Goal: Task Accomplishment & Management: Use online tool/utility

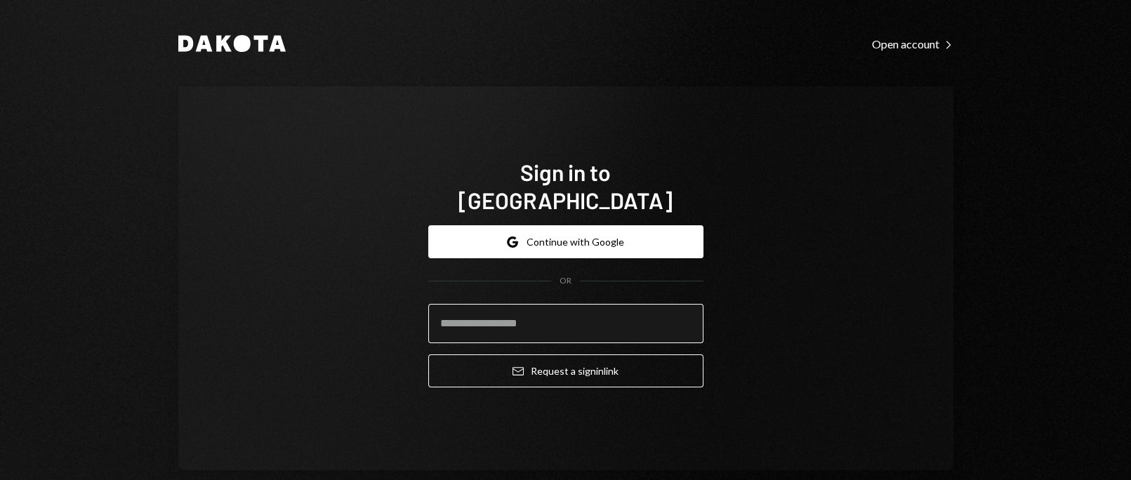
click at [632, 308] on input "email" at bounding box center [565, 323] width 275 height 39
type input "**********"
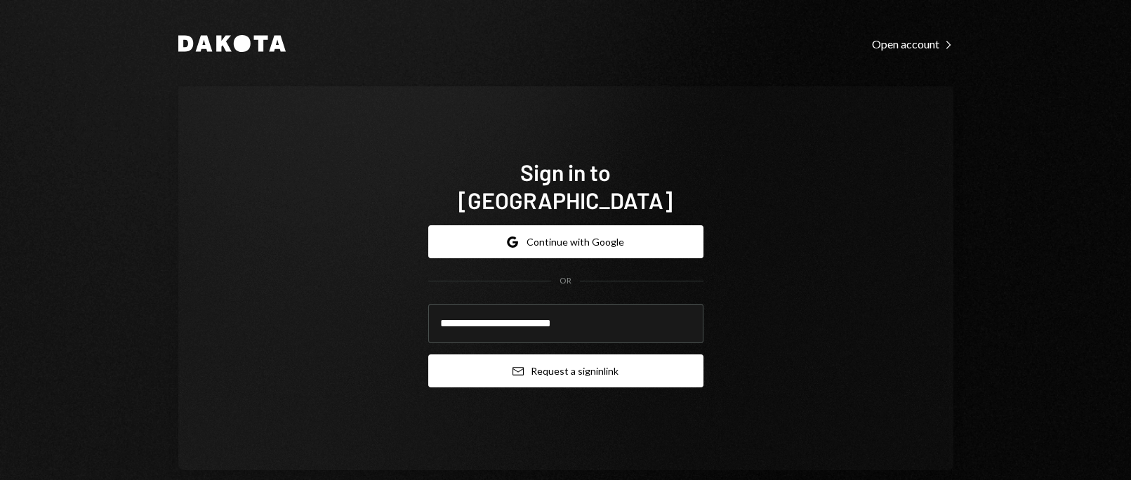
click at [606, 354] on button "Email Request a sign in link" at bounding box center [565, 370] width 275 height 33
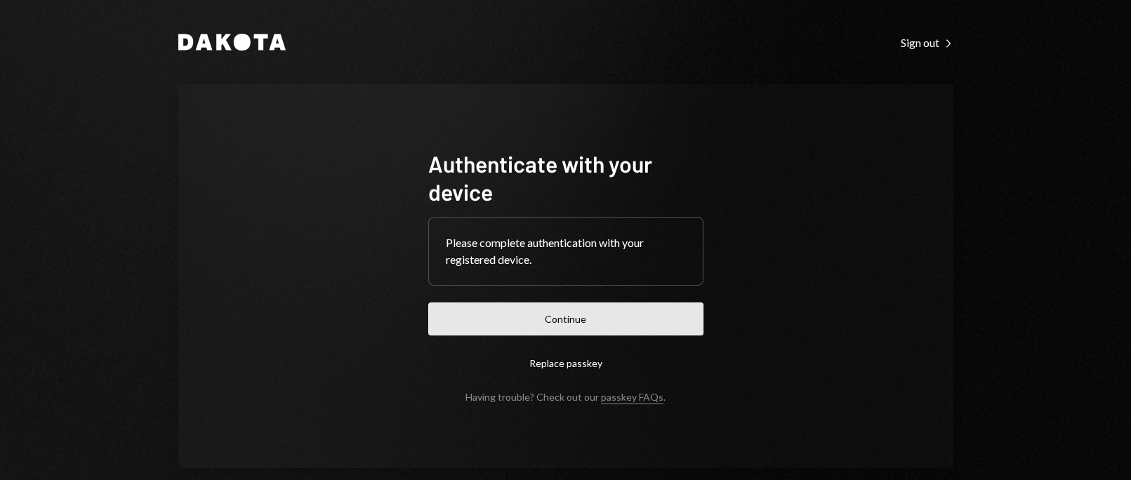
click at [605, 316] on button "Continue" at bounding box center [565, 318] width 275 height 33
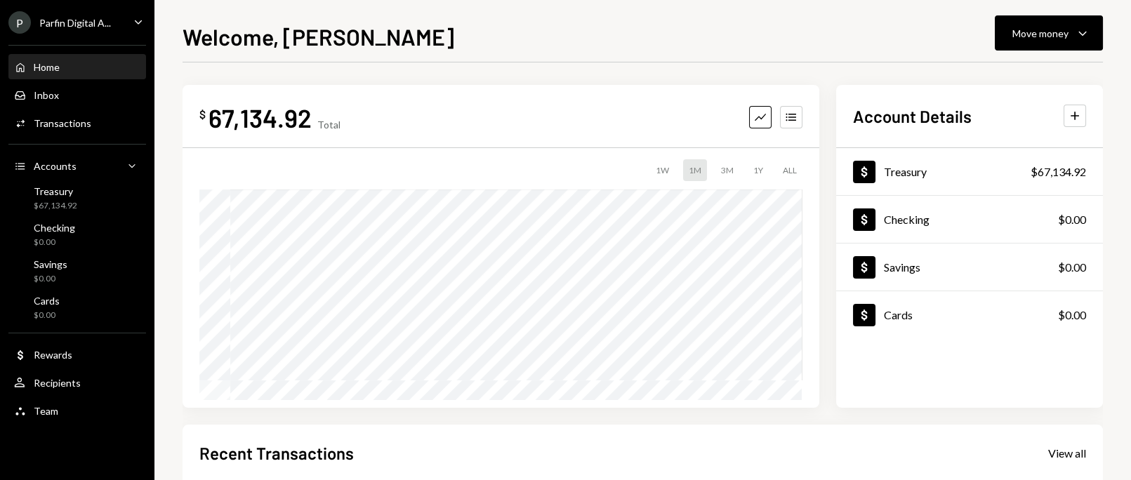
click at [88, 25] on div "Parfin Digital A..." at bounding box center [75, 23] width 72 height 12
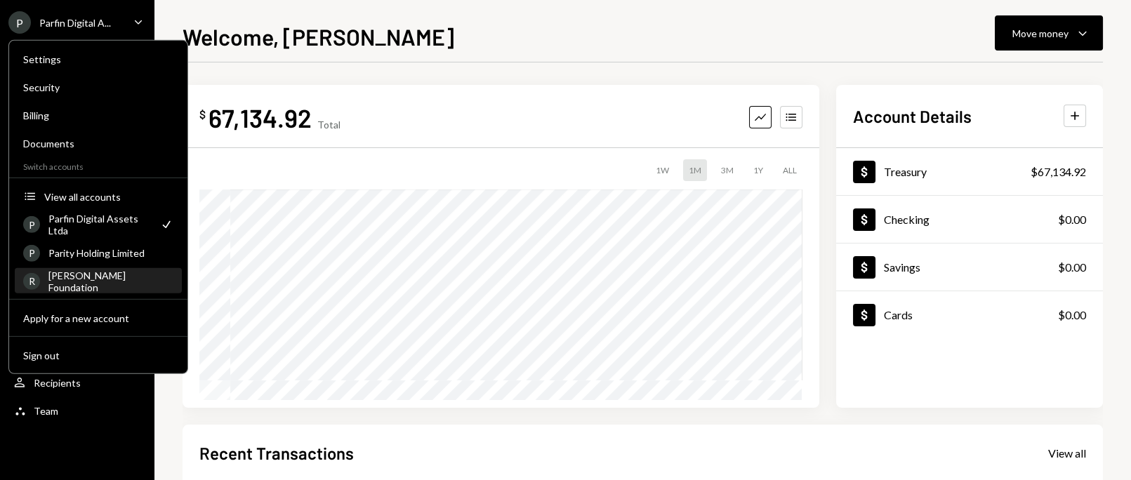
click at [97, 275] on div "Rayls Foundation" at bounding box center [110, 281] width 125 height 24
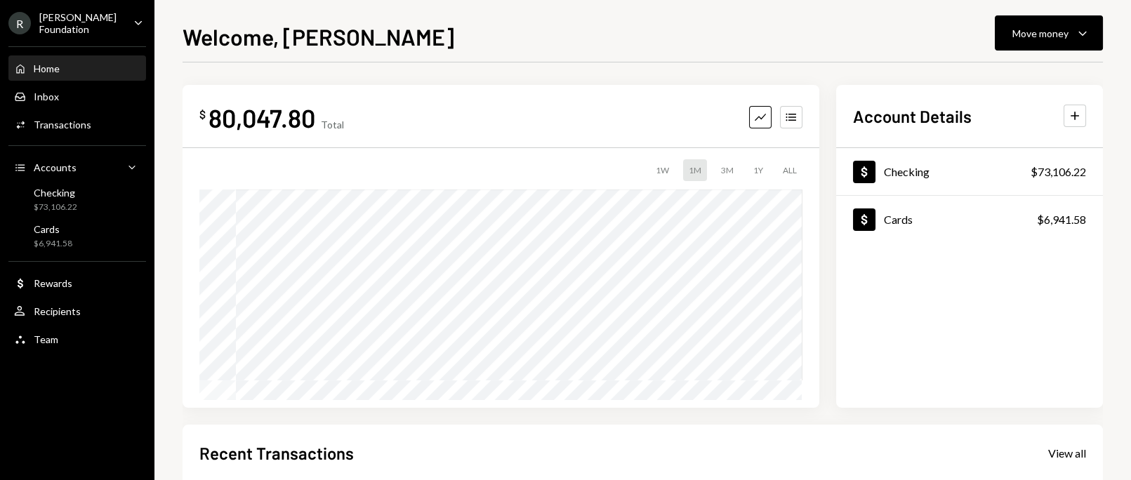
click at [792, 21] on div "Welcome, SILVANA Move money Caret Down" at bounding box center [642, 35] width 920 height 31
click at [1027, 34] on div "Move money" at bounding box center [1040, 33] width 56 height 15
click at [978, 77] on div "Withdraw Send" at bounding box center [1027, 75] width 124 height 15
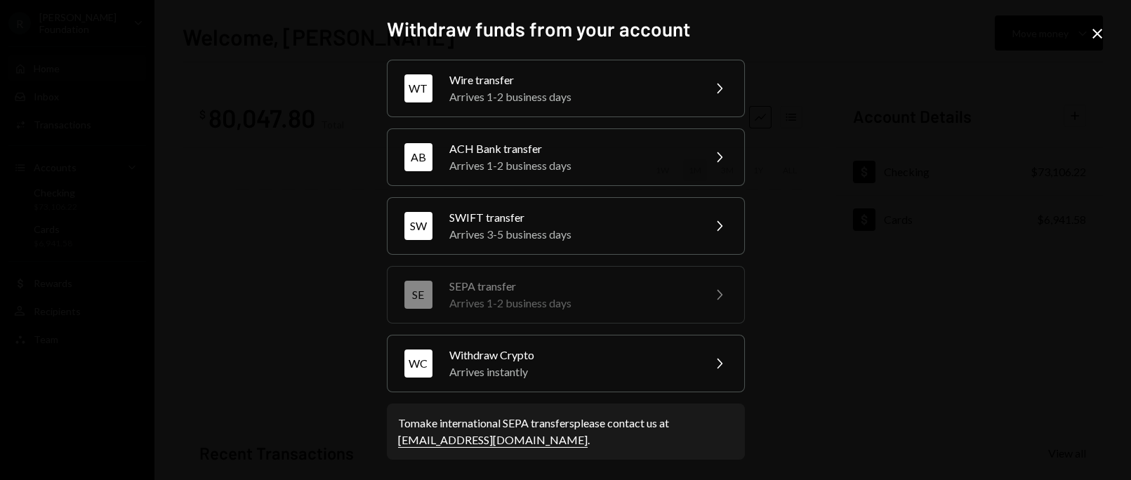
drag, startPoint x: 538, startPoint y: 218, endPoint x: 811, endPoint y: 218, distance: 273.7
click at [811, 218] on div "Withdraw funds from your account WT Wire transfer Arrives 1-2 business days Che…" at bounding box center [565, 240] width 1131 height 480
click at [491, 222] on div "SWIFT transfer" at bounding box center [571, 217] width 244 height 17
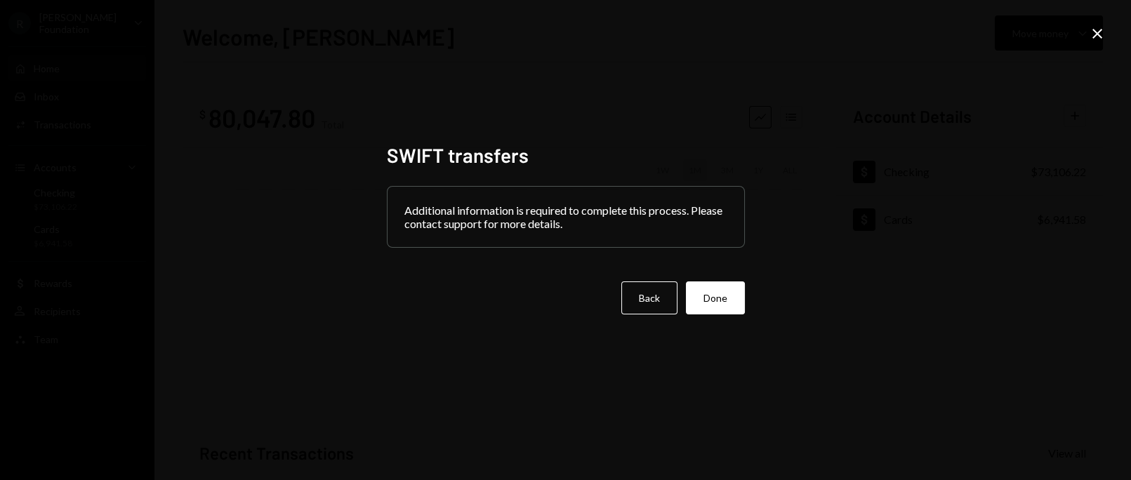
click at [900, 326] on div "SWIFT transfers Additional information is required to complete this process. Pl…" at bounding box center [565, 240] width 1131 height 480
drag, startPoint x: 921, startPoint y: 373, endPoint x: 867, endPoint y: 439, distance: 85.8
click at [920, 374] on div "SWIFT transfers Additional information is required to complete this process. Pl…" at bounding box center [565, 240] width 1131 height 480
click at [1094, 39] on icon "Close" at bounding box center [1097, 33] width 17 height 17
